Goal: Task Accomplishment & Management: Manage account settings

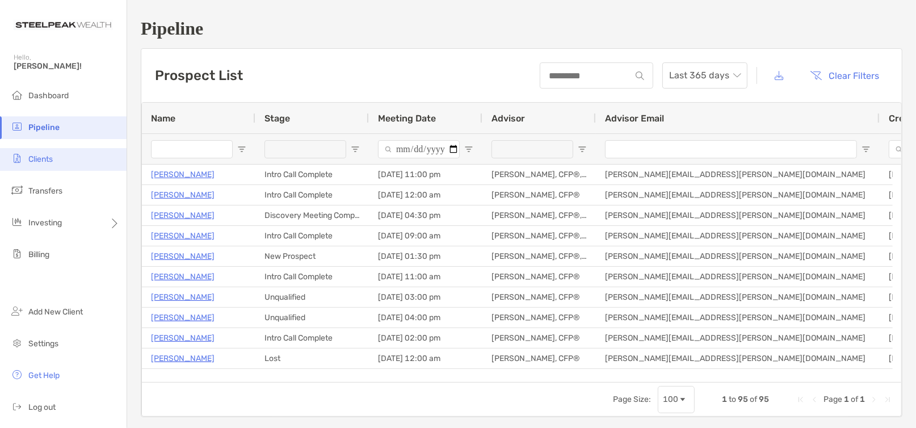
click at [52, 158] on span "Clients" at bounding box center [40, 159] width 24 height 10
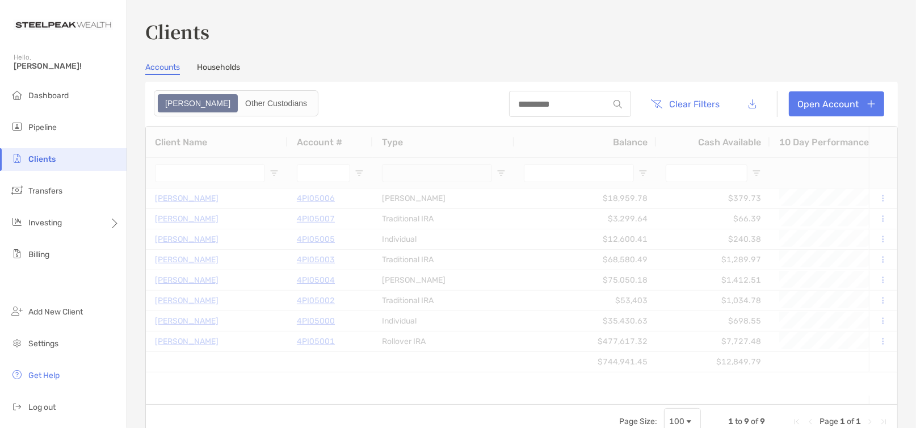
type input "******"
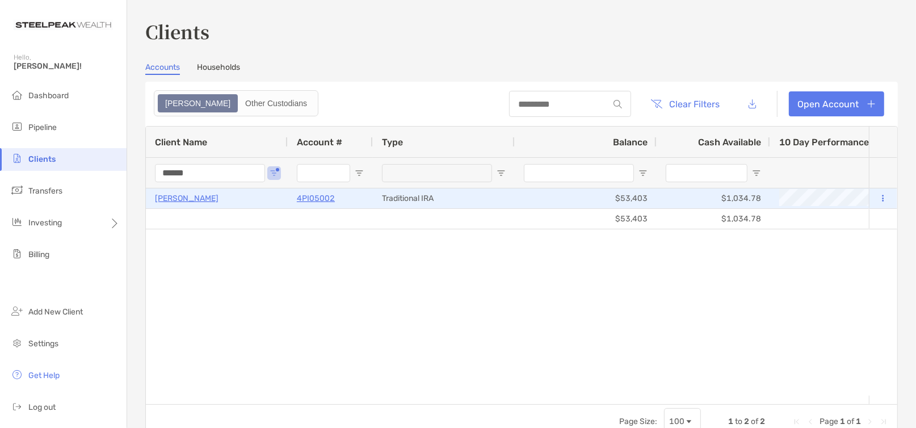
click at [203, 202] on p "[PERSON_NAME]" at bounding box center [187, 198] width 64 height 14
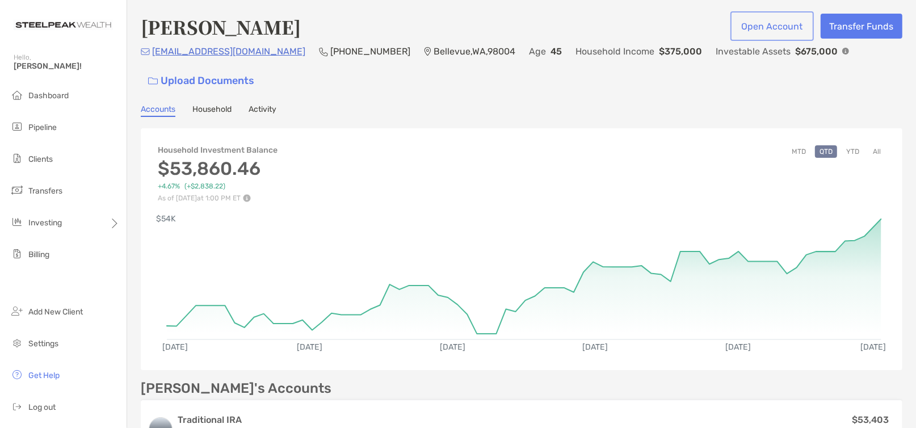
click at [762, 29] on button "Open Account" at bounding box center [772, 26] width 79 height 25
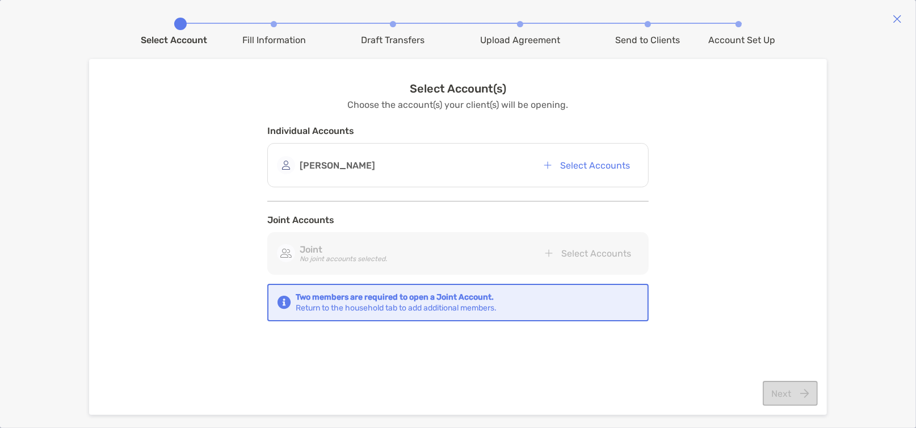
click at [464, 161] on div "[PERSON_NAME] Select Accounts" at bounding box center [458, 165] width 362 height 25
click at [576, 161] on button "Select Accounts" at bounding box center [587, 165] width 104 height 25
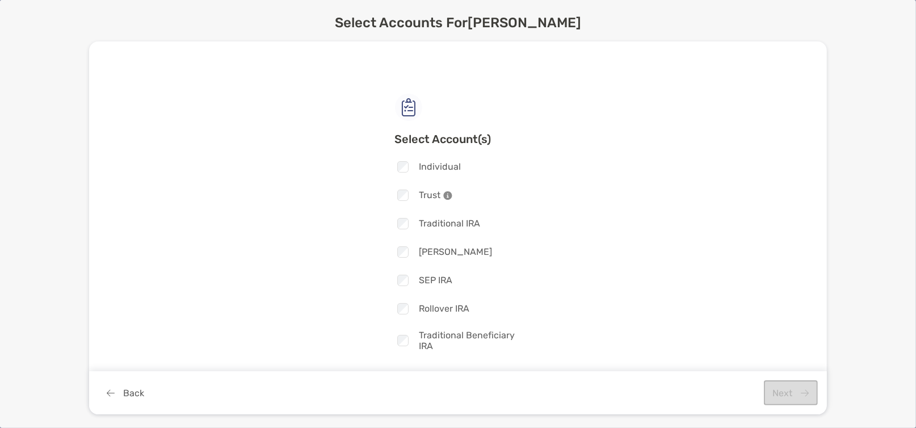
scroll to position [34, 0]
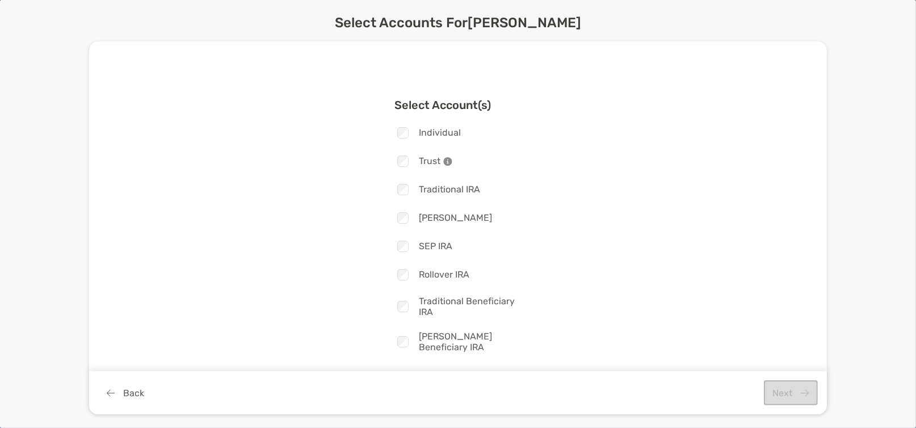
click at [423, 212] on span "[PERSON_NAME]" at bounding box center [456, 217] width 73 height 11
click at [420, 218] on span "[PERSON_NAME]" at bounding box center [456, 217] width 73 height 11
click at [777, 394] on button "Next" at bounding box center [791, 392] width 54 height 25
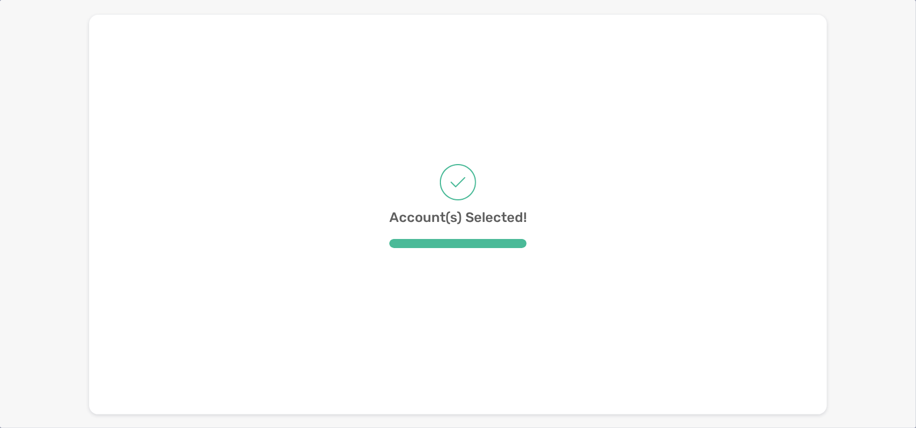
scroll to position [0, 0]
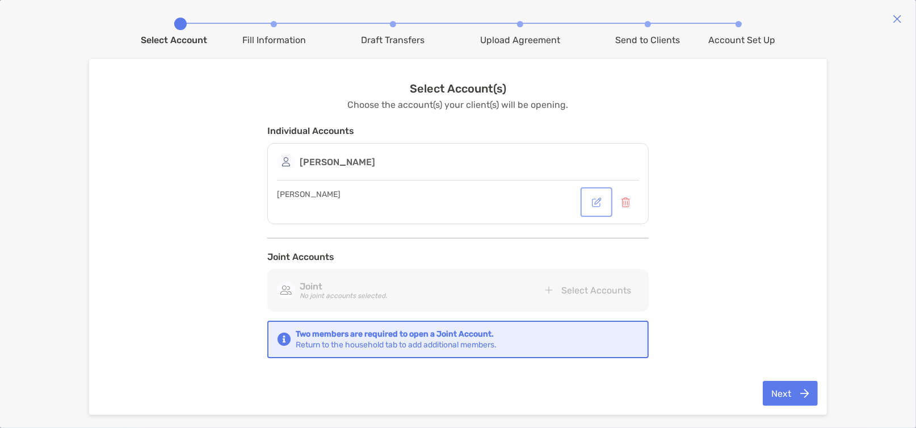
click at [594, 206] on button "button" at bounding box center [596, 202] width 27 height 25
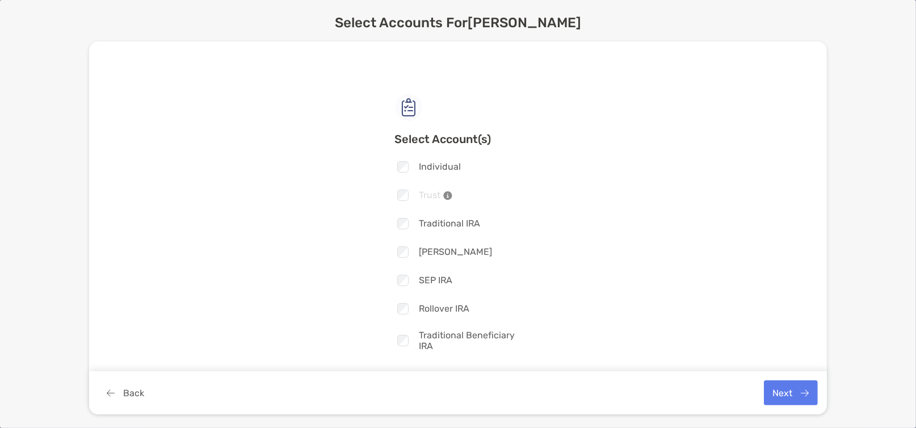
scroll to position [34, 0]
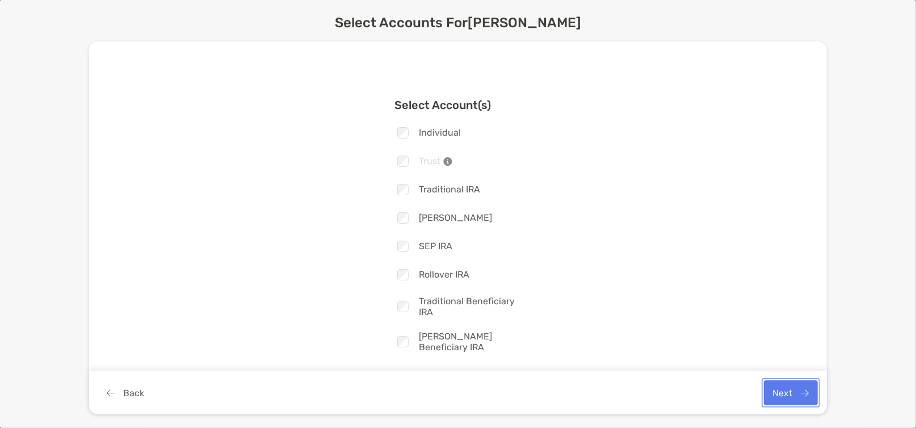
click at [778, 394] on button "Next" at bounding box center [791, 392] width 54 height 25
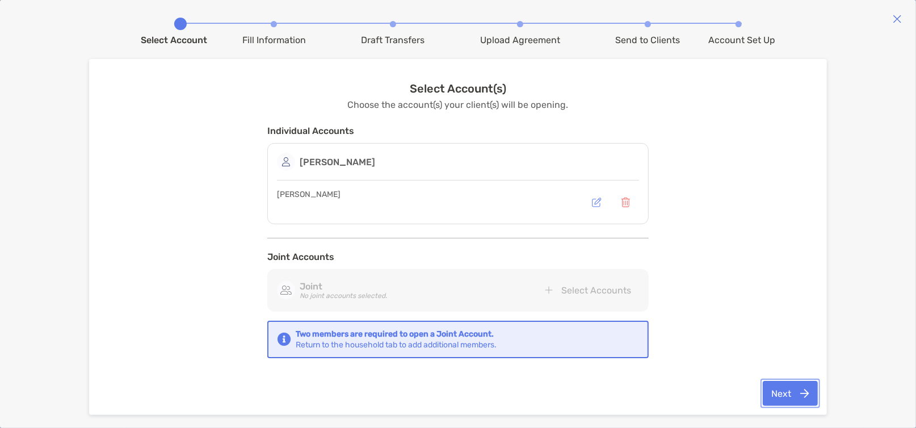
click at [791, 389] on button "Next" at bounding box center [790, 393] width 55 height 25
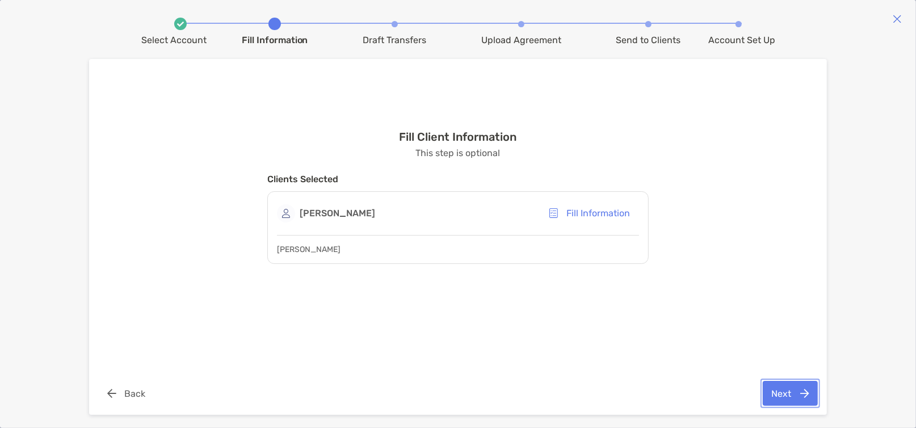
click at [799, 399] on button "Next" at bounding box center [790, 393] width 55 height 25
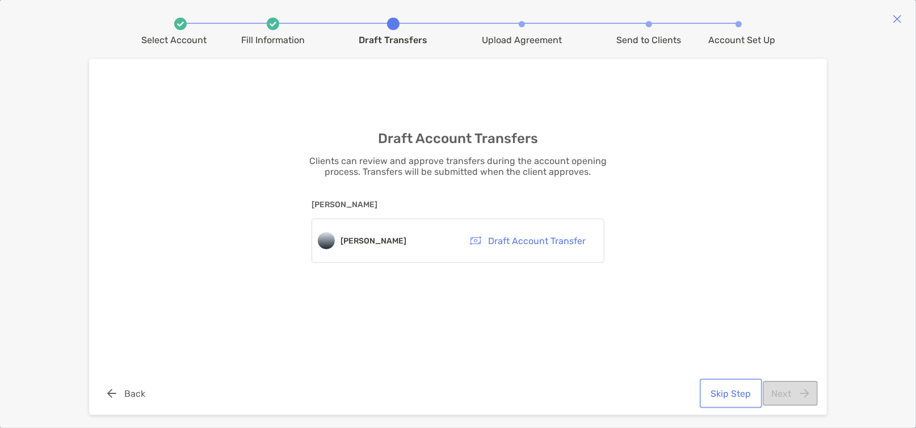
click at [745, 395] on button "Skip Step" at bounding box center [731, 393] width 58 height 25
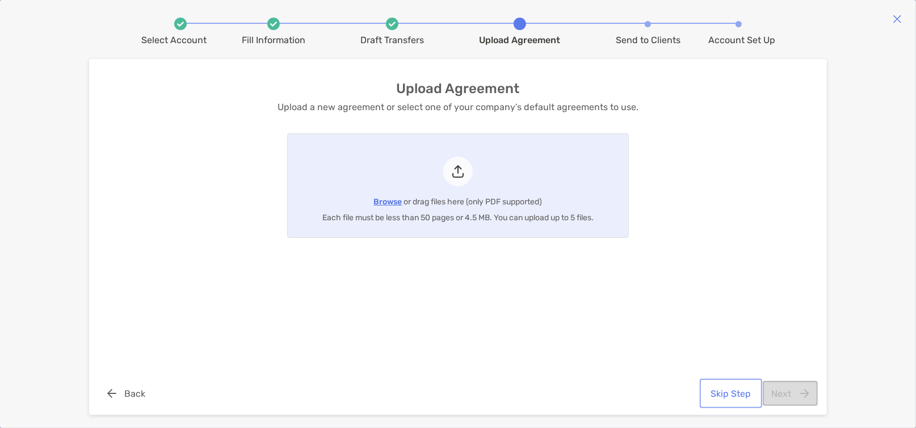
click at [740, 401] on button "Skip Step" at bounding box center [731, 393] width 58 height 25
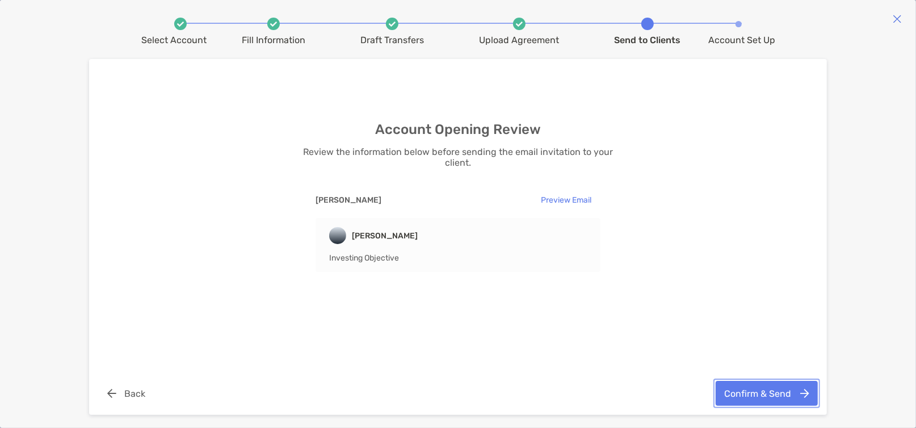
click at [751, 397] on button "Confirm & Send" at bounding box center [767, 393] width 102 height 25
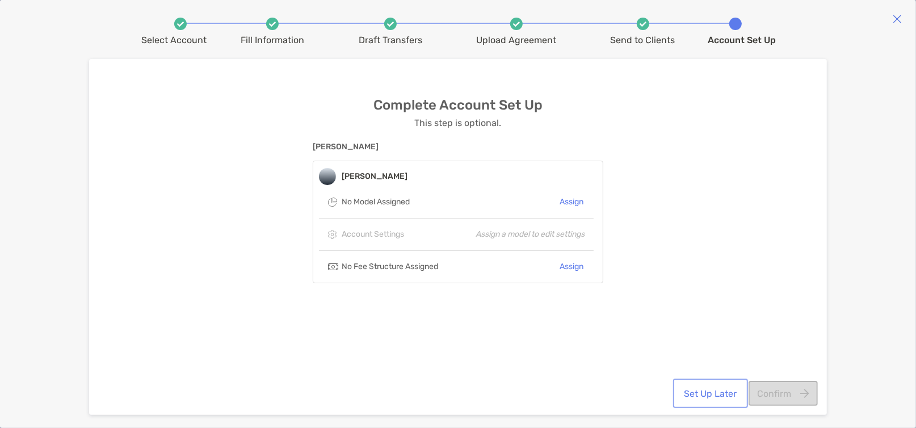
click at [705, 394] on button "Set Up Later" at bounding box center [711, 393] width 70 height 25
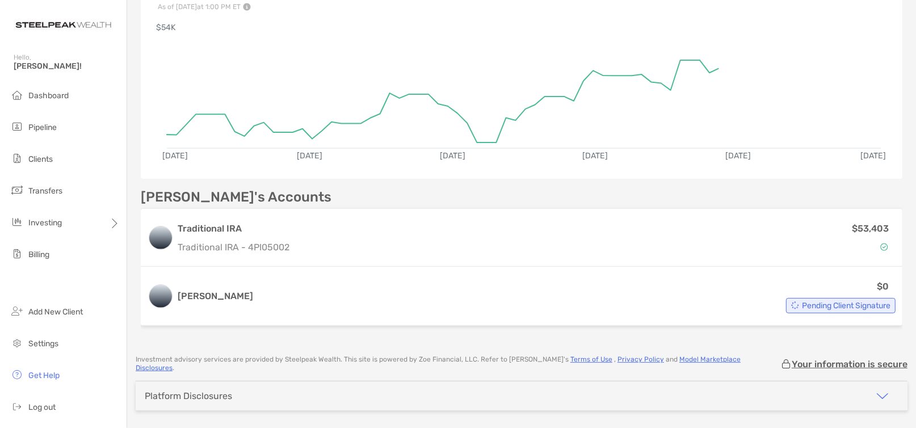
scroll to position [221, 0]
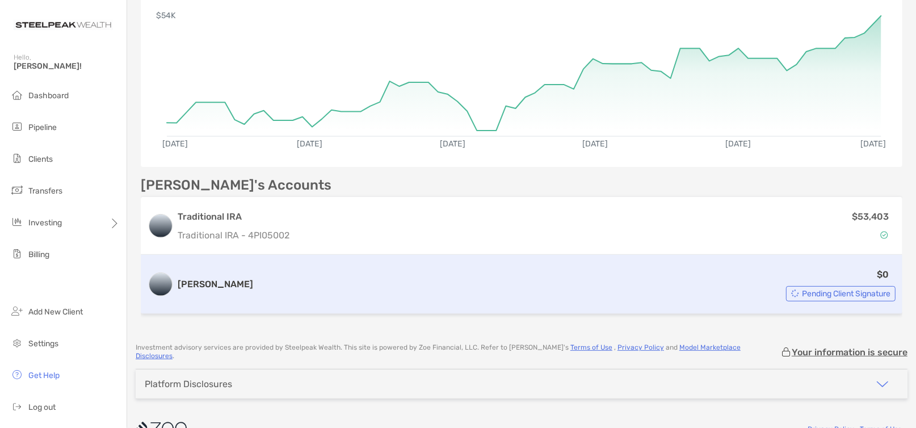
scroll to position [221, 0]
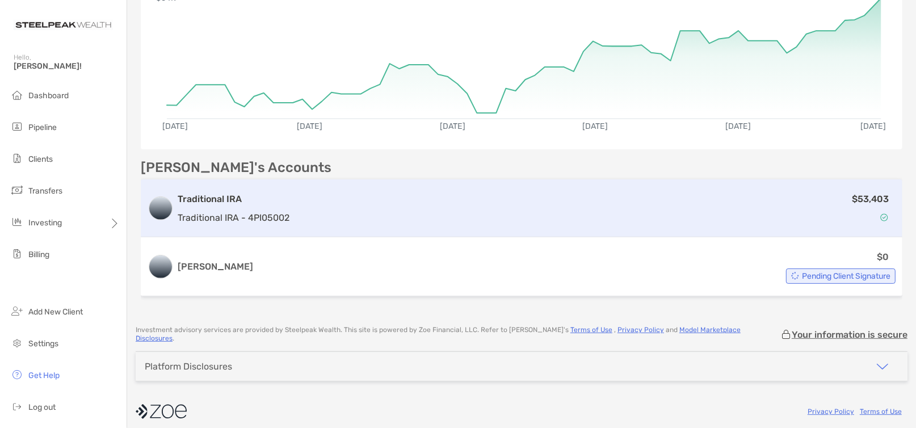
click at [255, 231] on div "Traditional IRA Traditional IRA - 4PI05002 $53,403" at bounding box center [522, 208] width 762 height 58
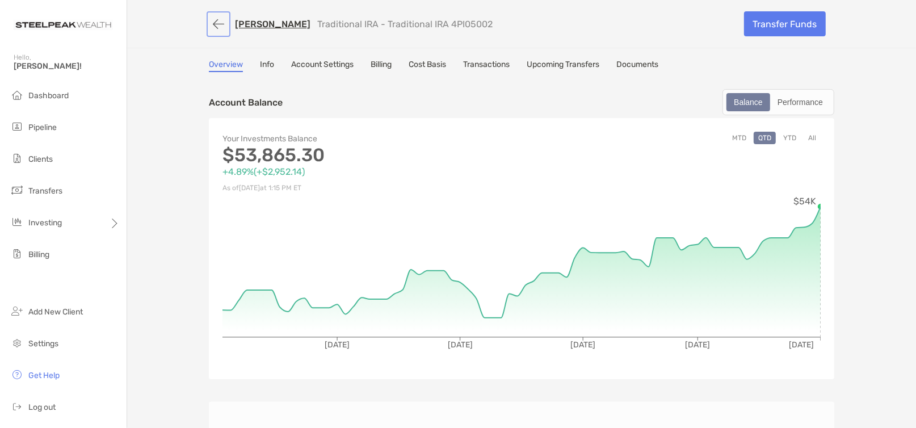
click at [219, 24] on button "button" at bounding box center [218, 24] width 19 height 21
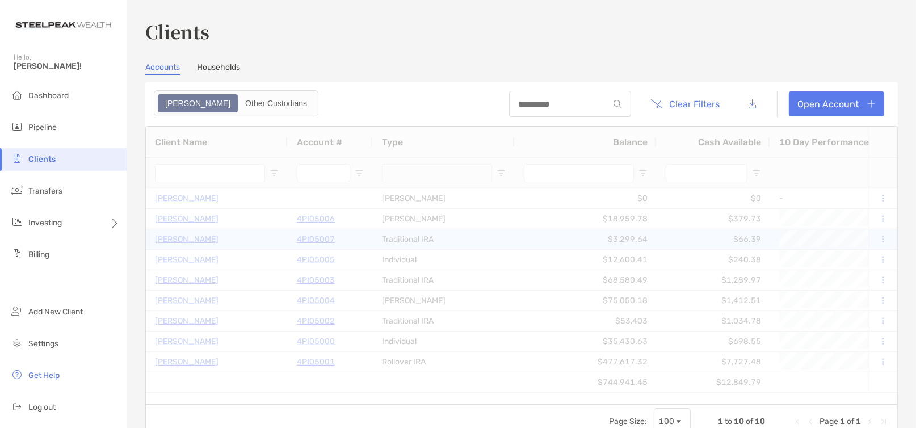
type input "******"
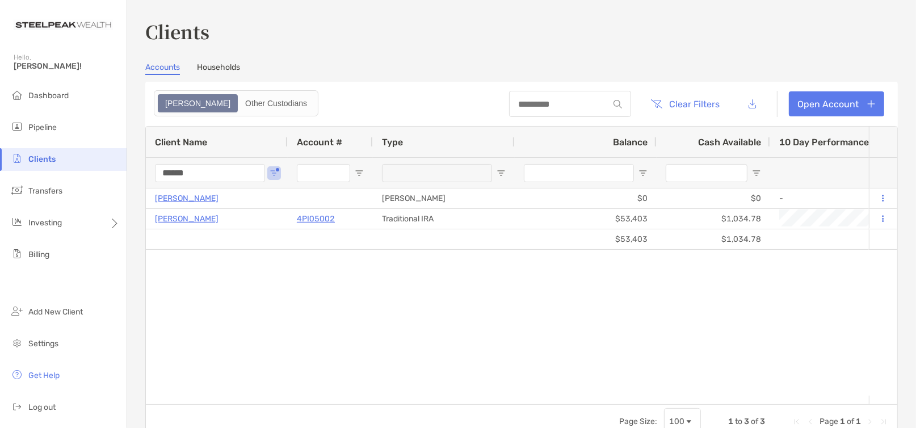
click at [33, 160] on span "Clients" at bounding box center [41, 159] width 27 height 10
click at [57, 27] on img at bounding box center [63, 25] width 99 height 41
click at [73, 28] on img at bounding box center [63, 25] width 99 height 41
click at [36, 160] on span "Clients" at bounding box center [41, 159] width 27 height 10
click at [239, 107] on div "Other Custodians" at bounding box center [276, 103] width 74 height 16
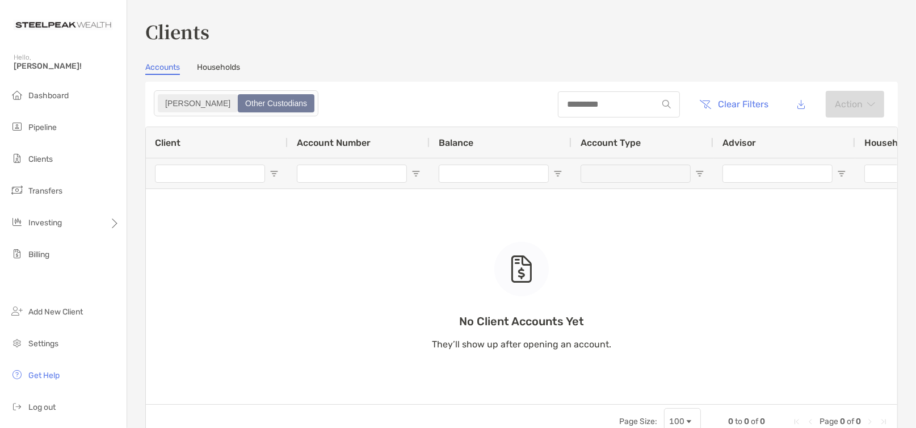
click at [179, 97] on div "[PERSON_NAME]" at bounding box center [198, 103] width 78 height 16
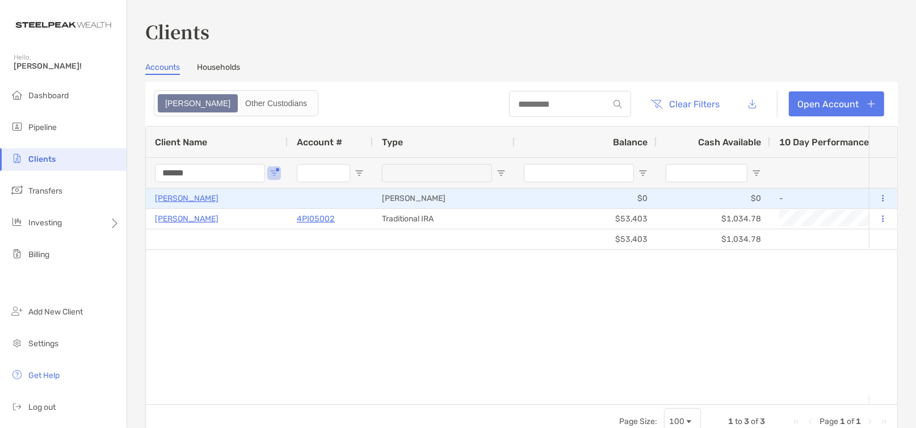
click at [198, 202] on p "[PERSON_NAME]" at bounding box center [187, 198] width 64 height 14
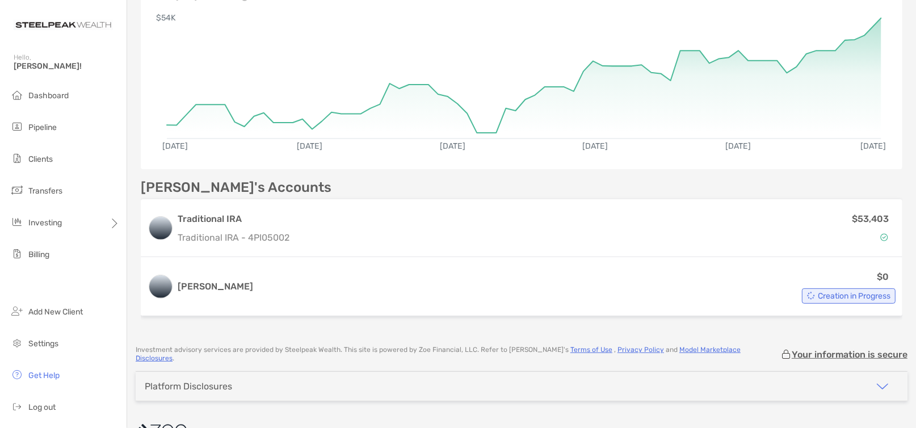
scroll to position [221, 0]
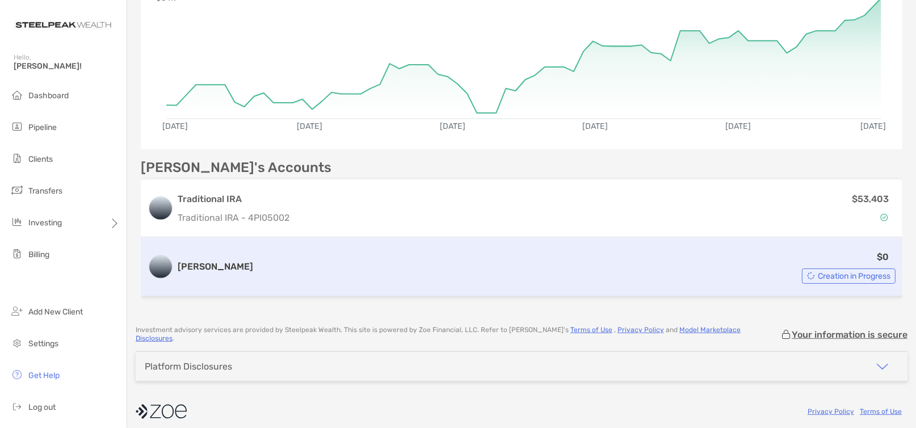
click at [824, 275] on span "Creation in Progress" at bounding box center [854, 276] width 73 height 6
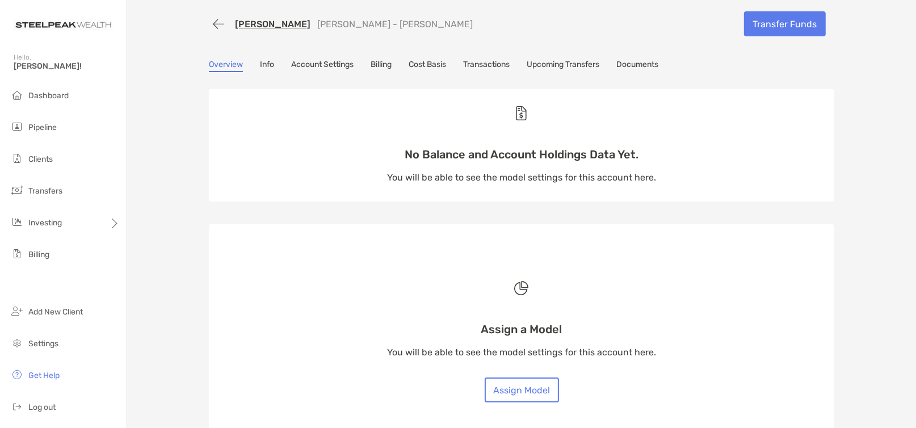
click at [319, 62] on link "Account Settings" at bounding box center [322, 66] width 62 height 12
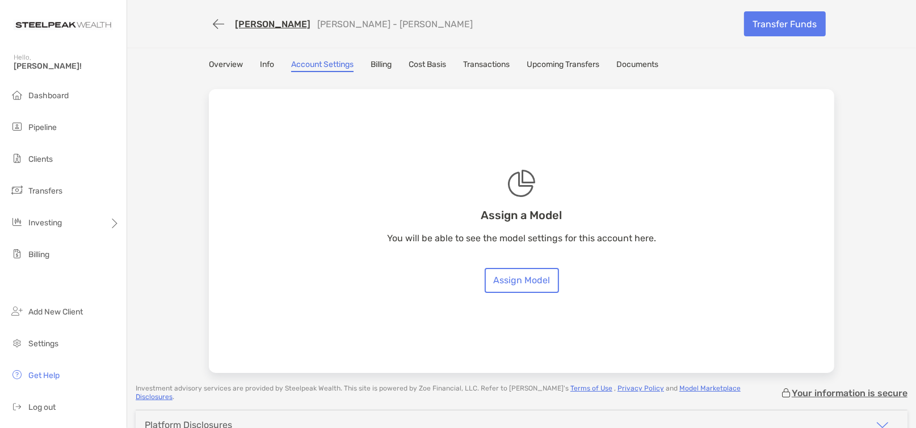
click at [381, 66] on link "Billing" at bounding box center [381, 66] width 21 height 12
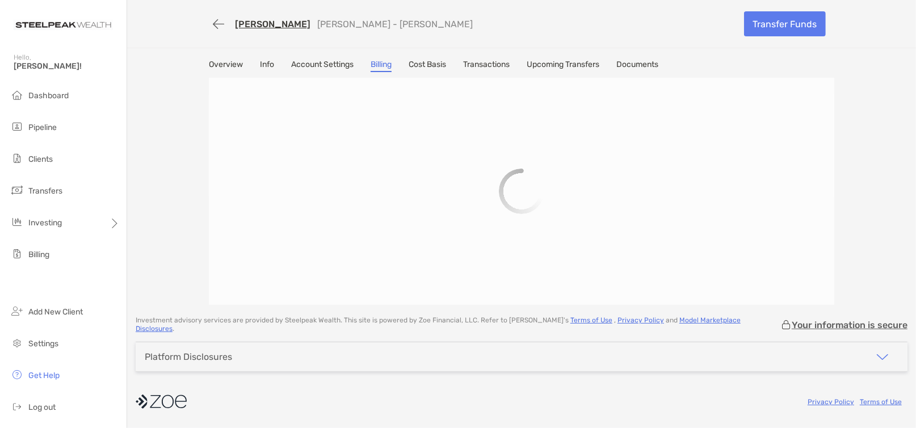
click at [428, 64] on link "Cost Basis" at bounding box center [427, 66] width 37 height 12
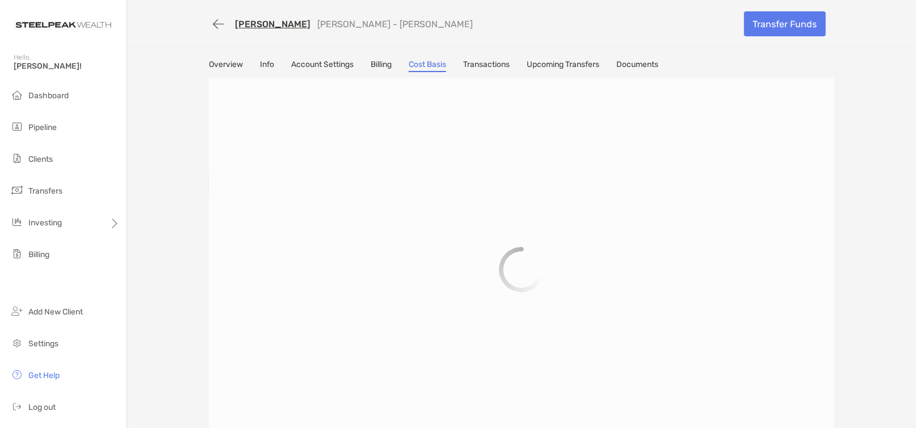
click at [629, 66] on link "Documents" at bounding box center [638, 66] width 42 height 12
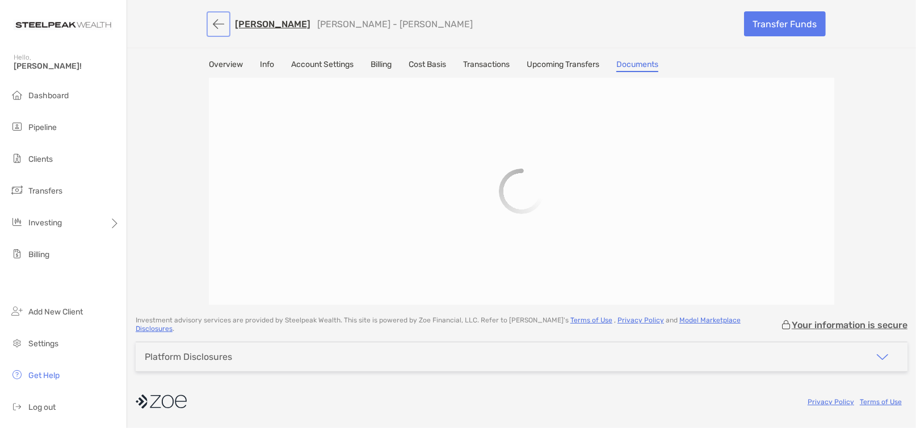
click at [216, 23] on button "button" at bounding box center [218, 24] width 19 height 21
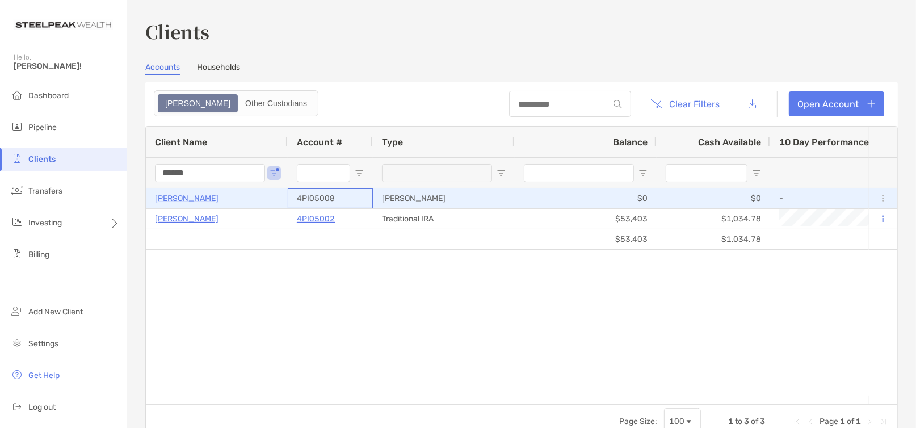
drag, startPoint x: 336, startPoint y: 202, endPoint x: 305, endPoint y: 202, distance: 30.7
click at [305, 202] on div "4PI05008" at bounding box center [330, 198] width 67 height 19
drag, startPoint x: 354, startPoint y: 197, endPoint x: 322, endPoint y: 196, distance: 31.2
click at [322, 196] on div "4PI05008" at bounding box center [330, 198] width 67 height 19
drag, startPoint x: 322, startPoint y: 196, endPoint x: 351, endPoint y: 244, distance: 55.0
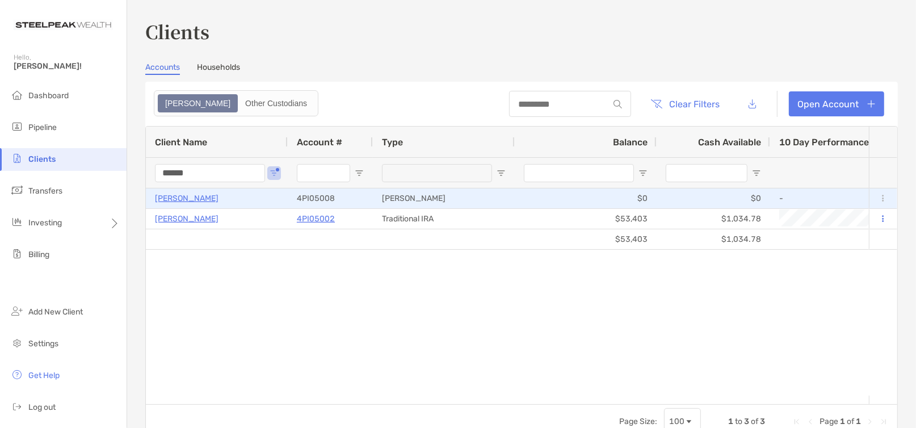
click at [366, 263] on div "Jeffrey Orange 4PI05008 Roth IRA $0 $0 - 0% 0% Pending Disabled Alf Jockowskier…" at bounding box center [507, 291] width 723 height 207
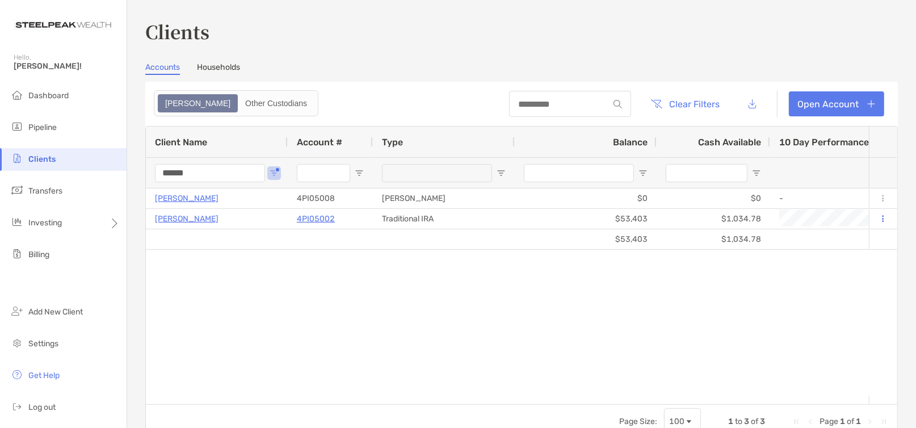
click at [81, 19] on img at bounding box center [63, 25] width 99 height 41
